Goal: Information Seeking & Learning: Learn about a topic

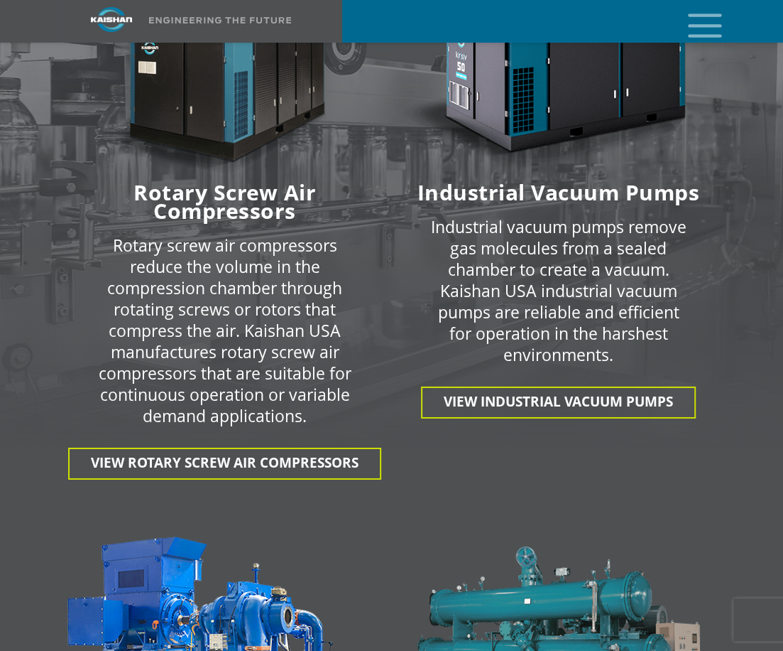
scroll to position [2415, 0]
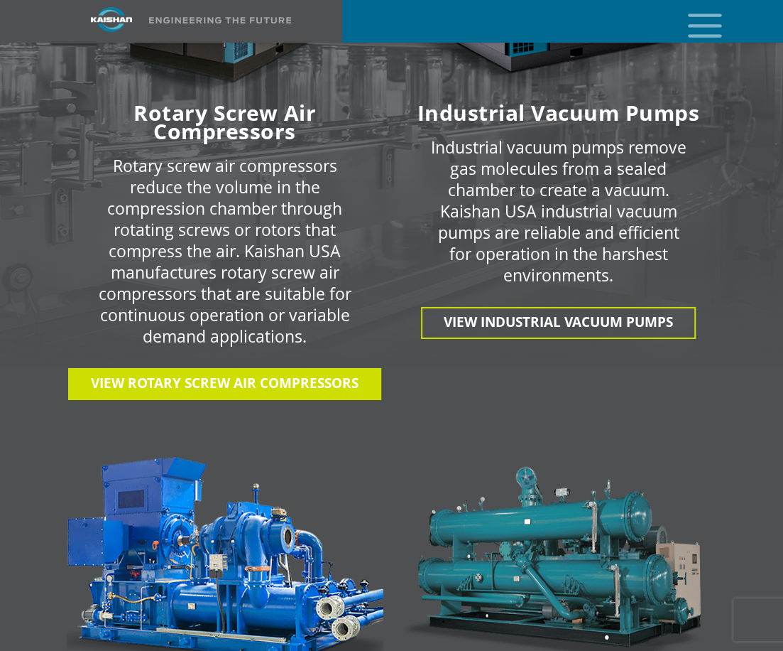
click at [257, 374] on span "View Rotary Screw Air Compressors" at bounding box center [225, 383] width 268 height 18
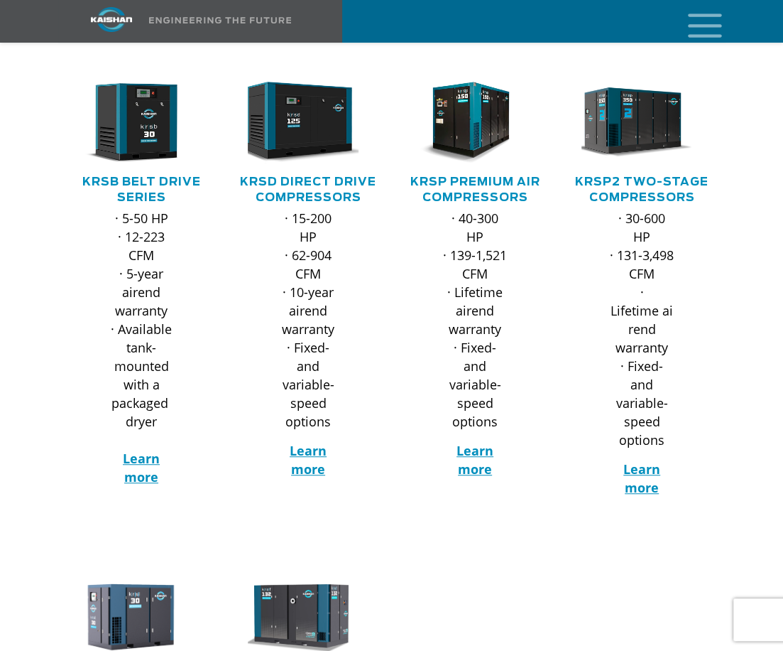
scroll to position [213, 0]
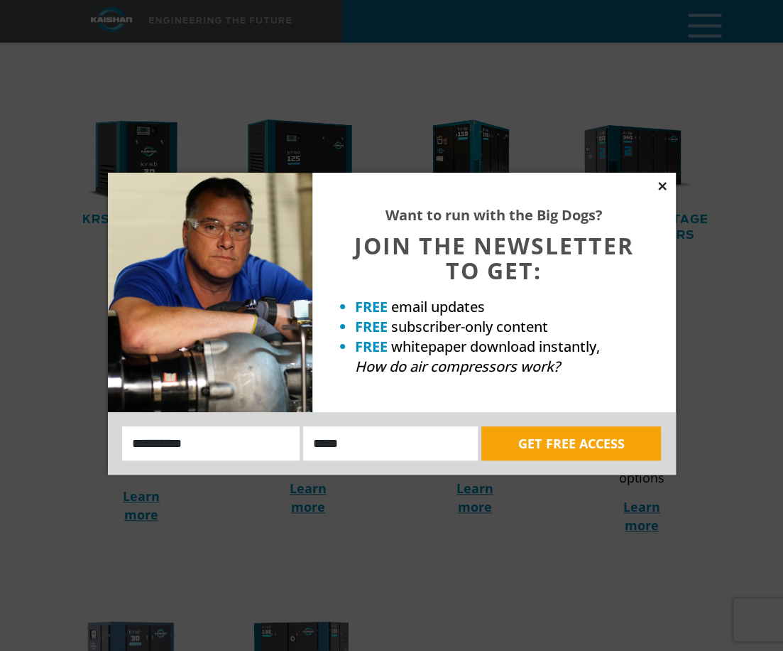
click at [665, 189] on icon at bounding box center [662, 186] width 8 height 8
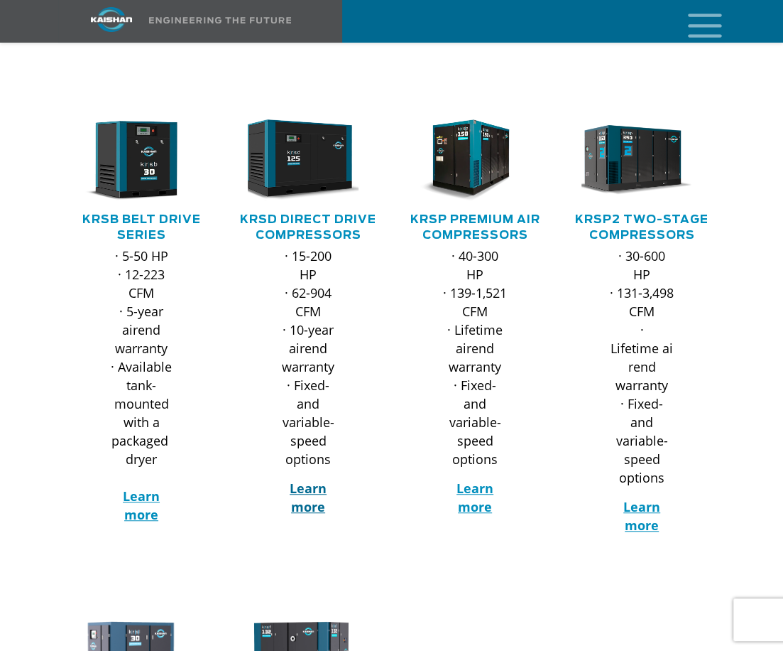
click at [305, 479] on strong "Learn more" at bounding box center [308, 497] width 37 height 36
click at [160, 214] on link "KRSB Belt Drive Series" at bounding box center [141, 227] width 119 height 27
click at [352, 214] on link "KRSD Direct Drive Compressors" at bounding box center [308, 227] width 136 height 27
click at [297, 479] on strong "Learn more" at bounding box center [308, 497] width 37 height 36
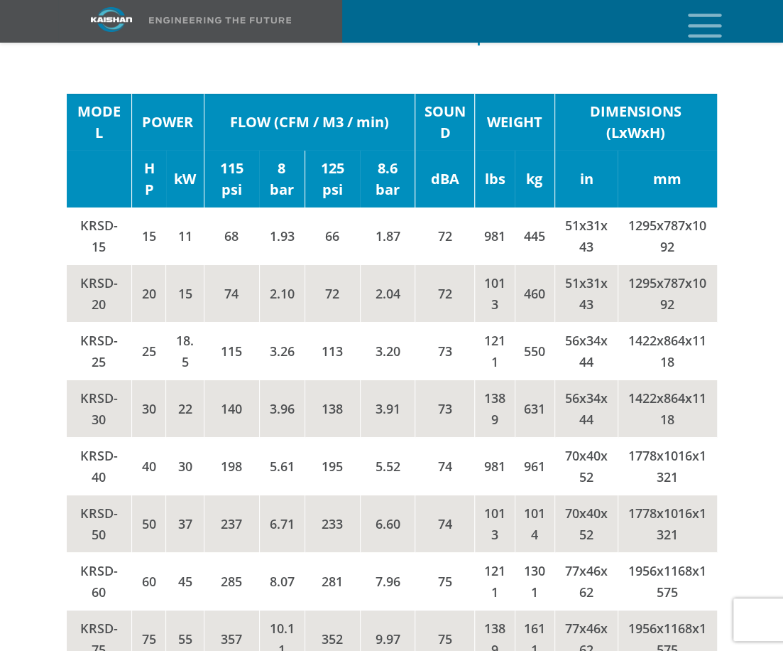
scroll to position [2557, 0]
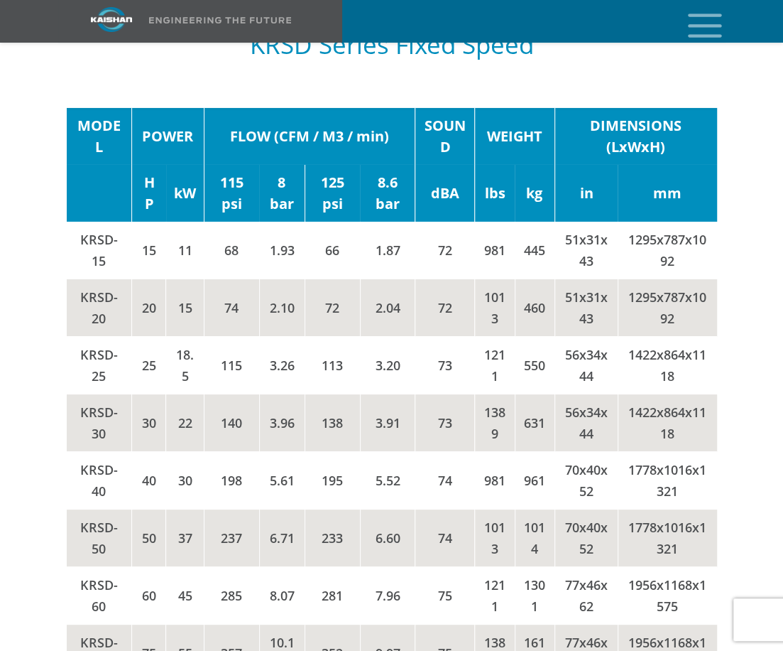
click at [242, 394] on td "140" at bounding box center [231, 423] width 55 height 58
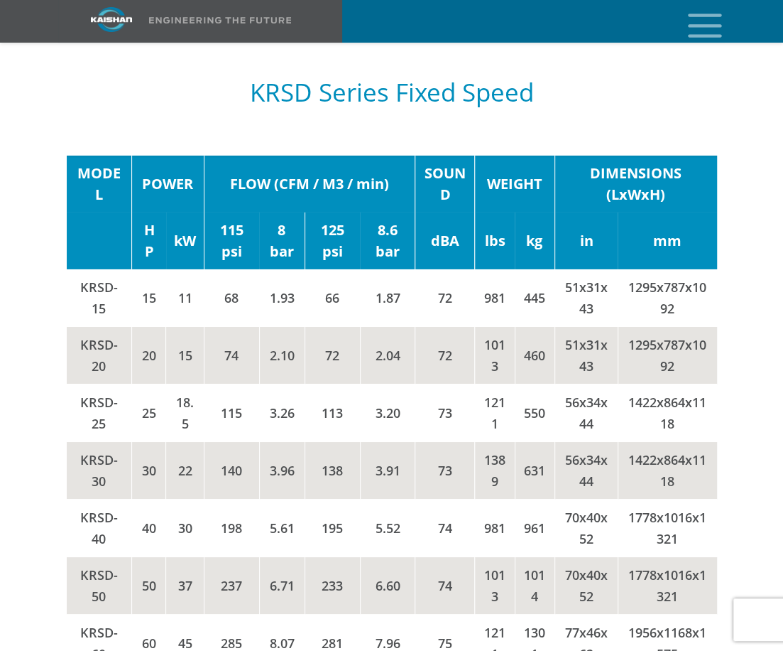
scroll to position [2486, 0]
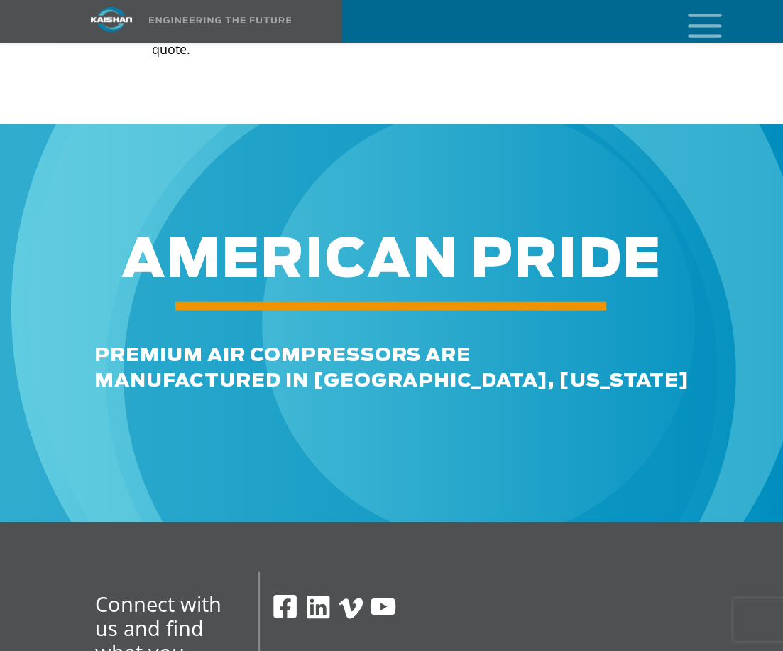
scroll to position [1562, 0]
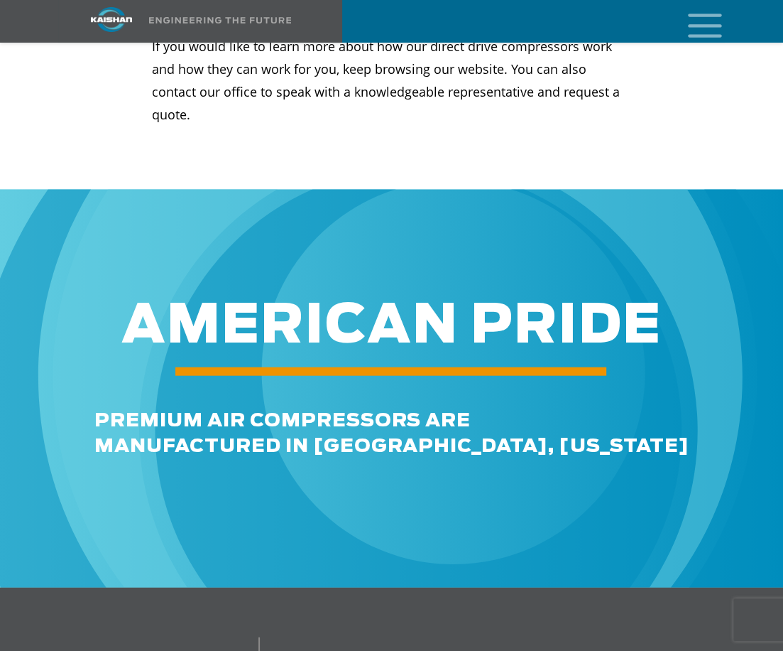
drag, startPoint x: 414, startPoint y: 420, endPoint x: 374, endPoint y: 123, distance: 299.5
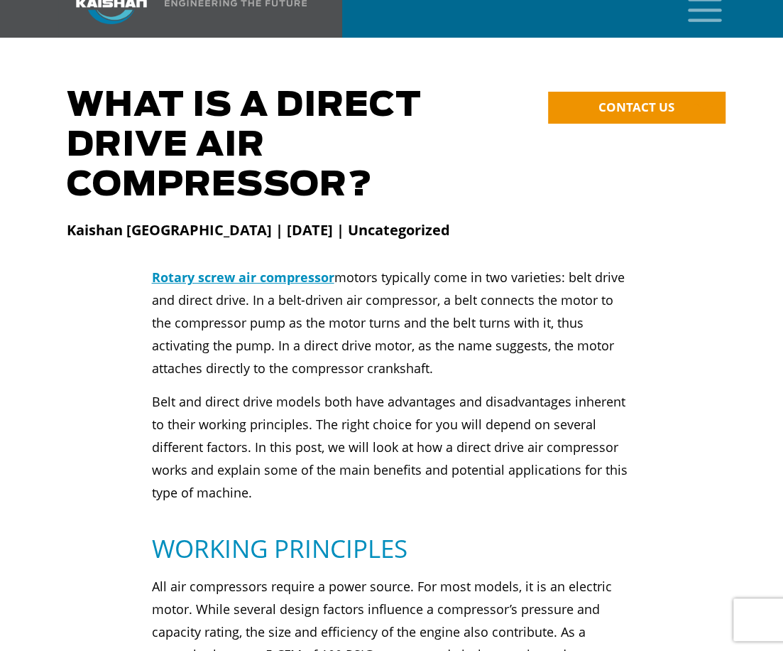
scroll to position [0, 0]
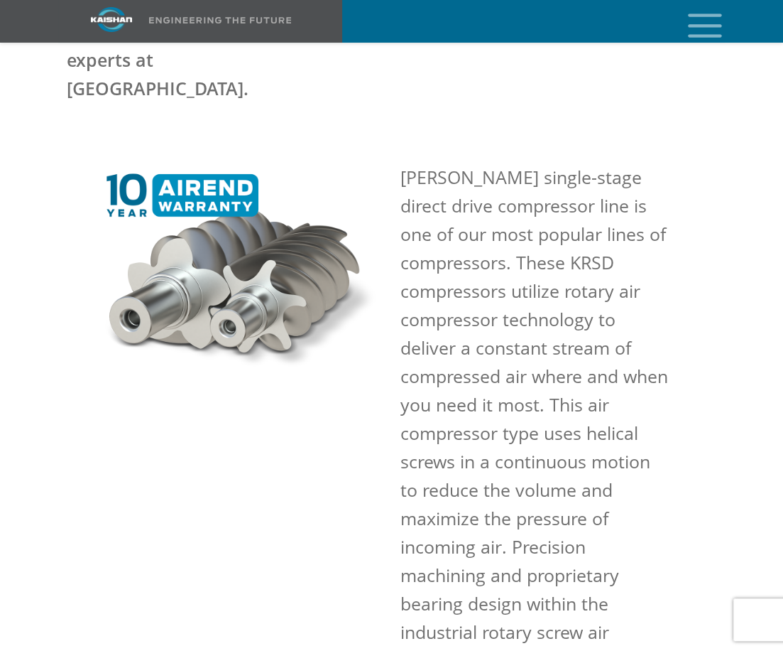
scroll to position [994, 0]
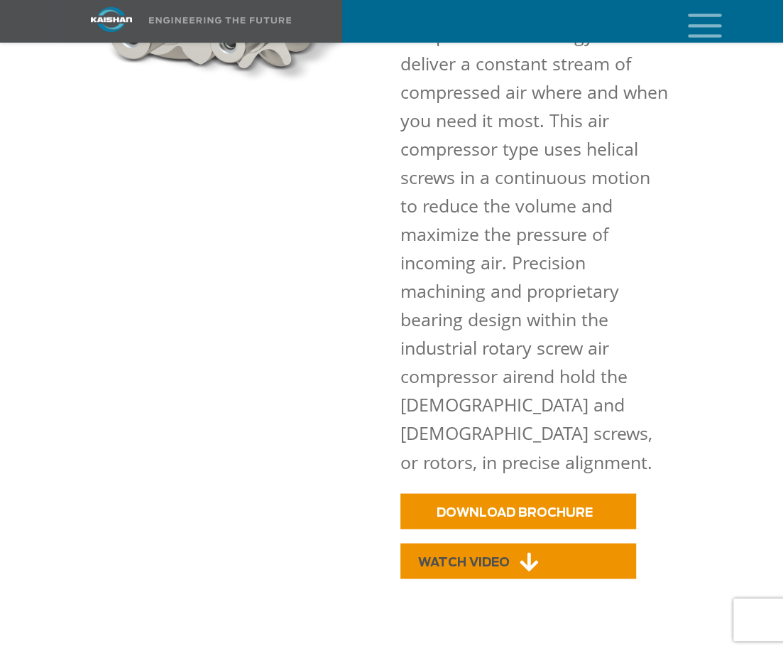
click at [418, 543] on link "WATCH VIDEO" at bounding box center [519, 561] width 236 height 36
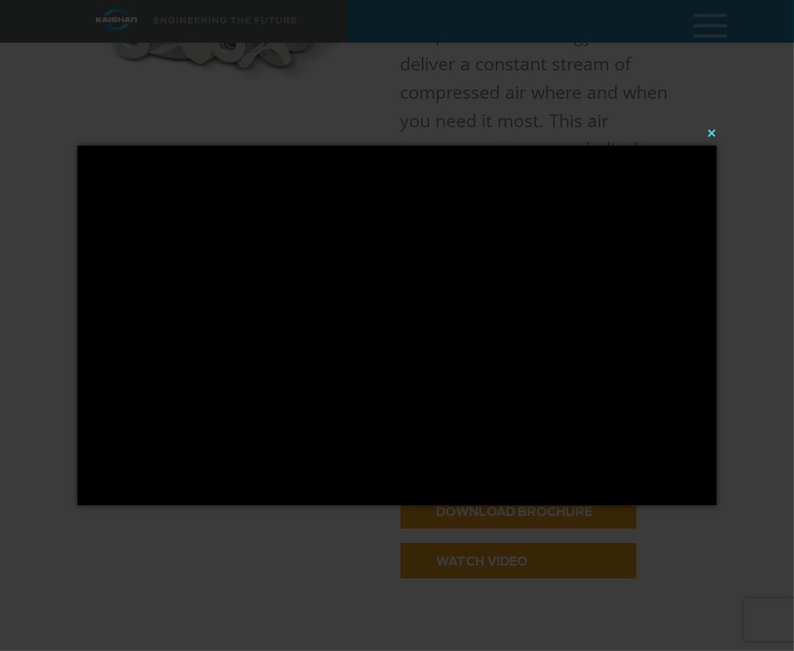
click at [710, 131] on button "×" at bounding box center [401, 132] width 639 height 31
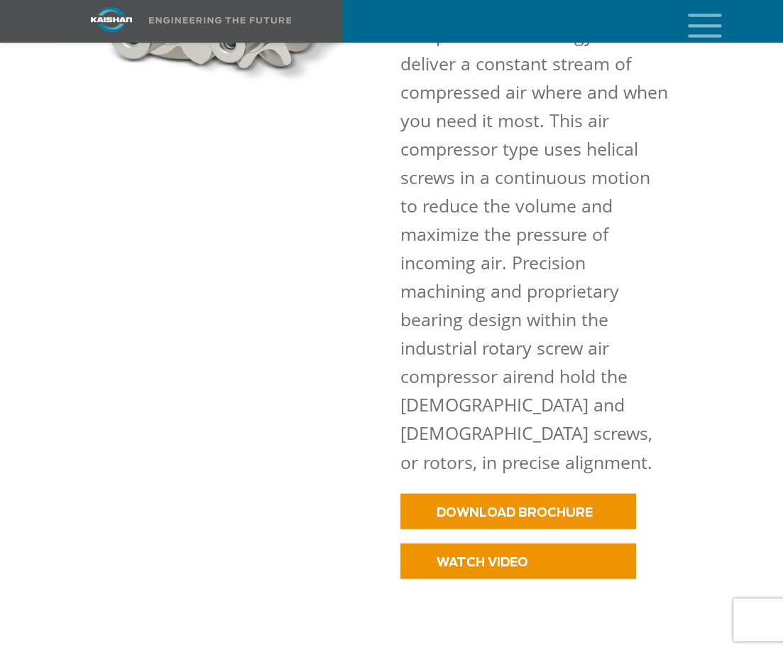
click at [604, 216] on p "[PERSON_NAME] single-stage direct drive compressor line is one of our most popu…" at bounding box center [535, 177] width 268 height 597
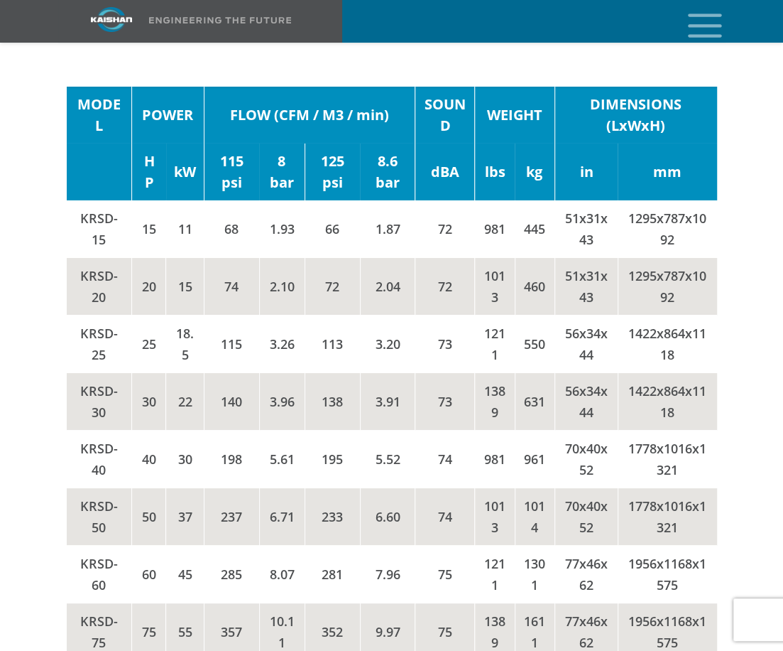
scroll to position [2557, 0]
